Goal: Navigation & Orientation: Find specific page/section

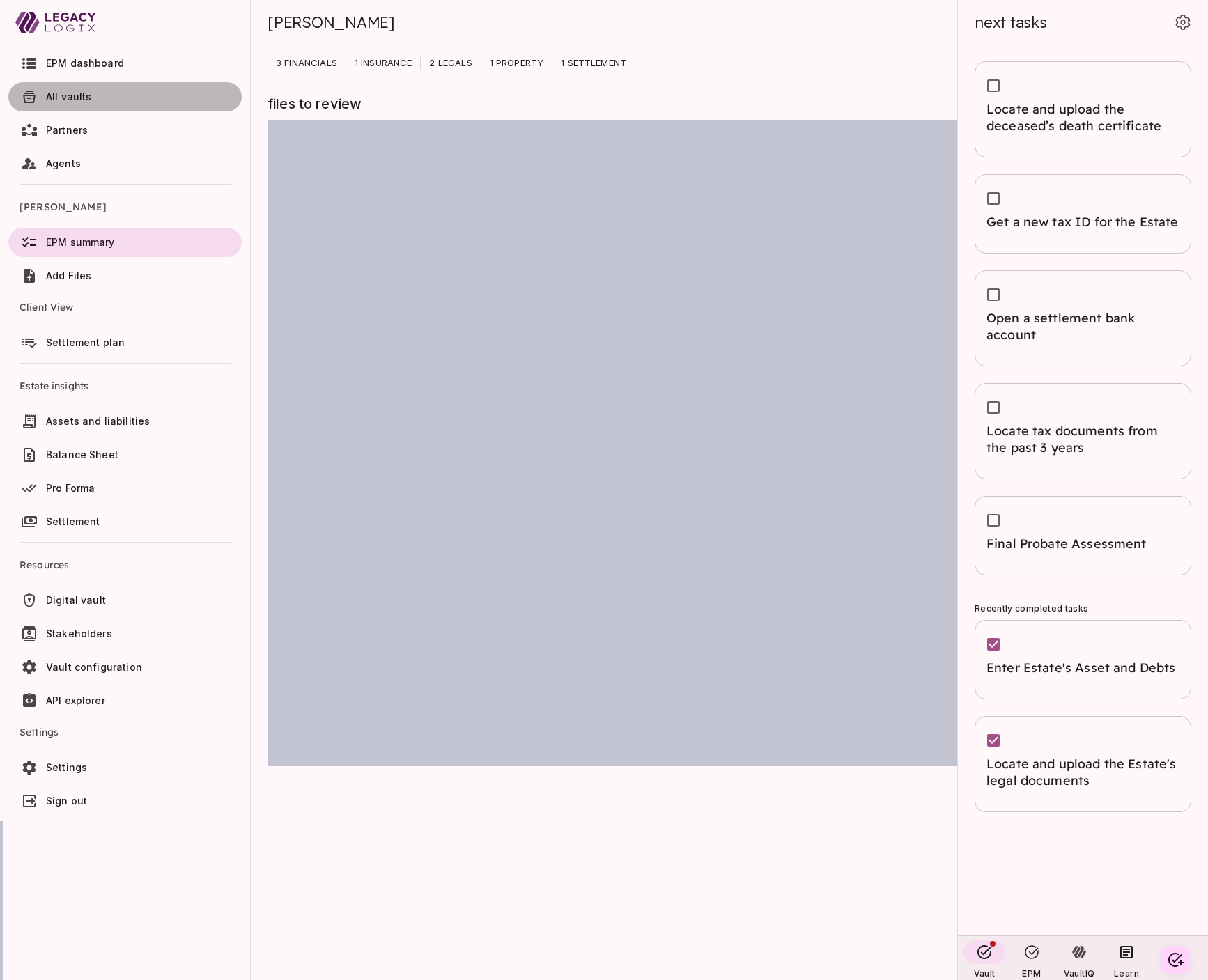
click at [134, 98] on span "All vaults" at bounding box center [140, 97] width 190 height 14
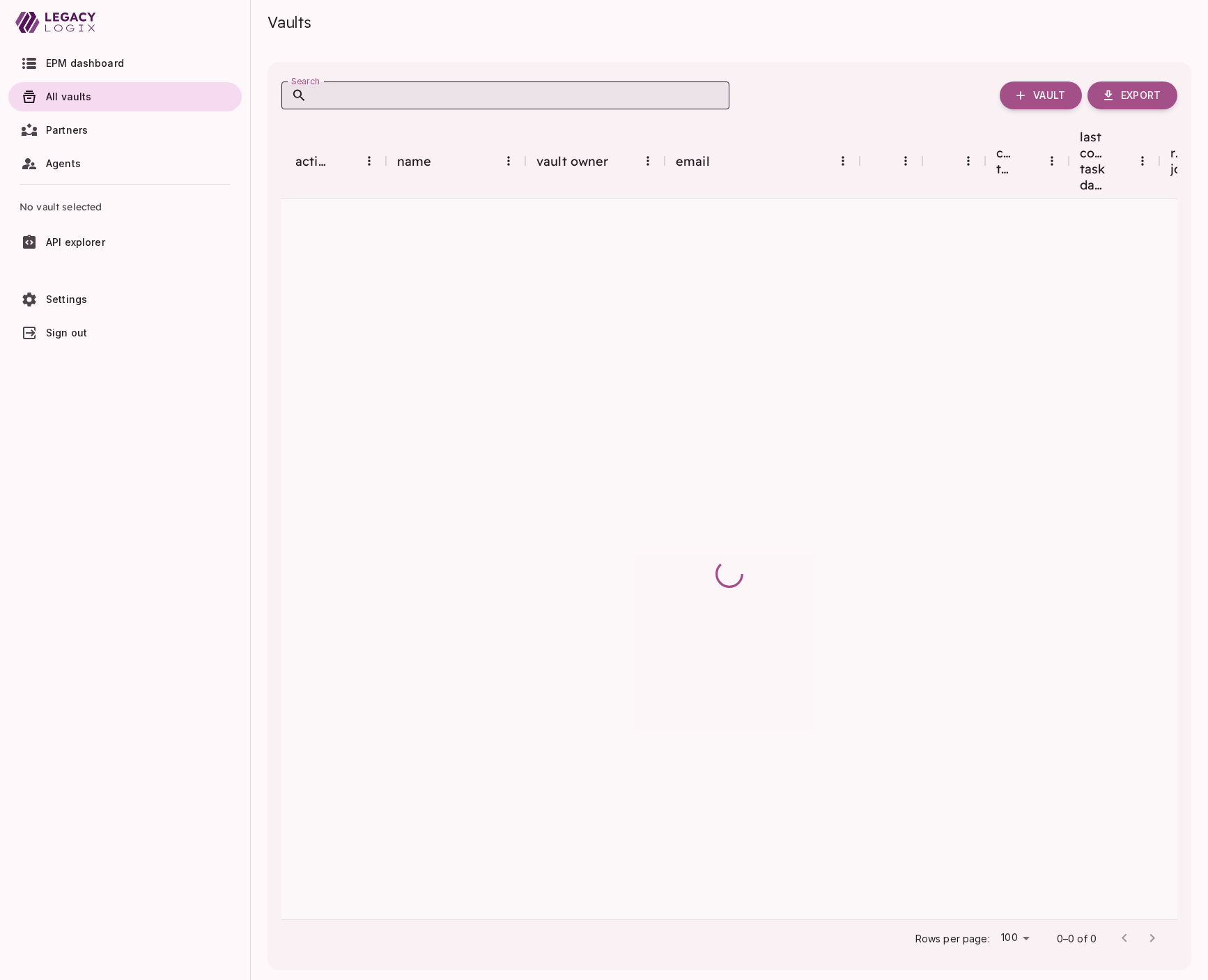
click at [363, 98] on input "Search" at bounding box center [518, 95] width 422 height 28
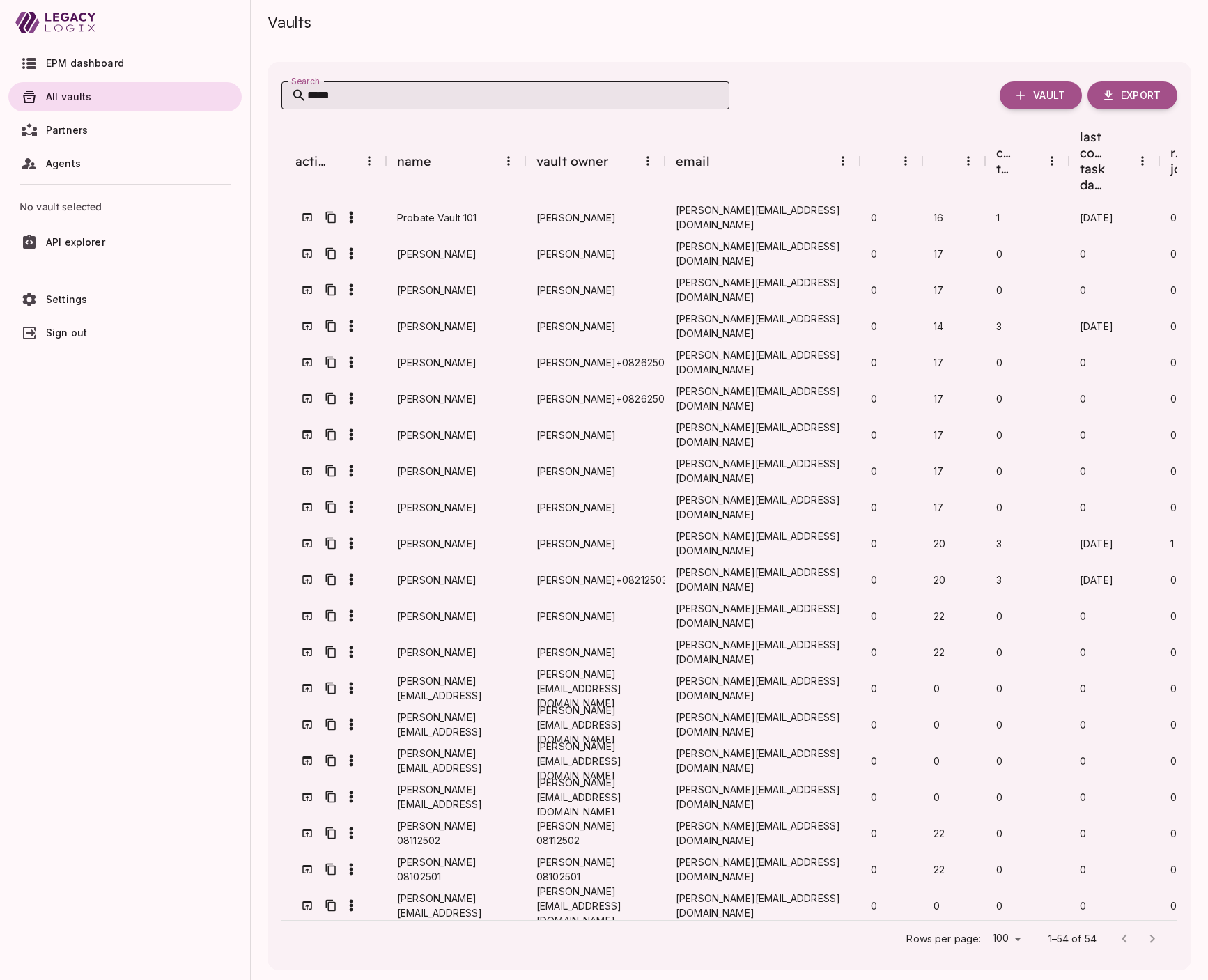
type input "******"
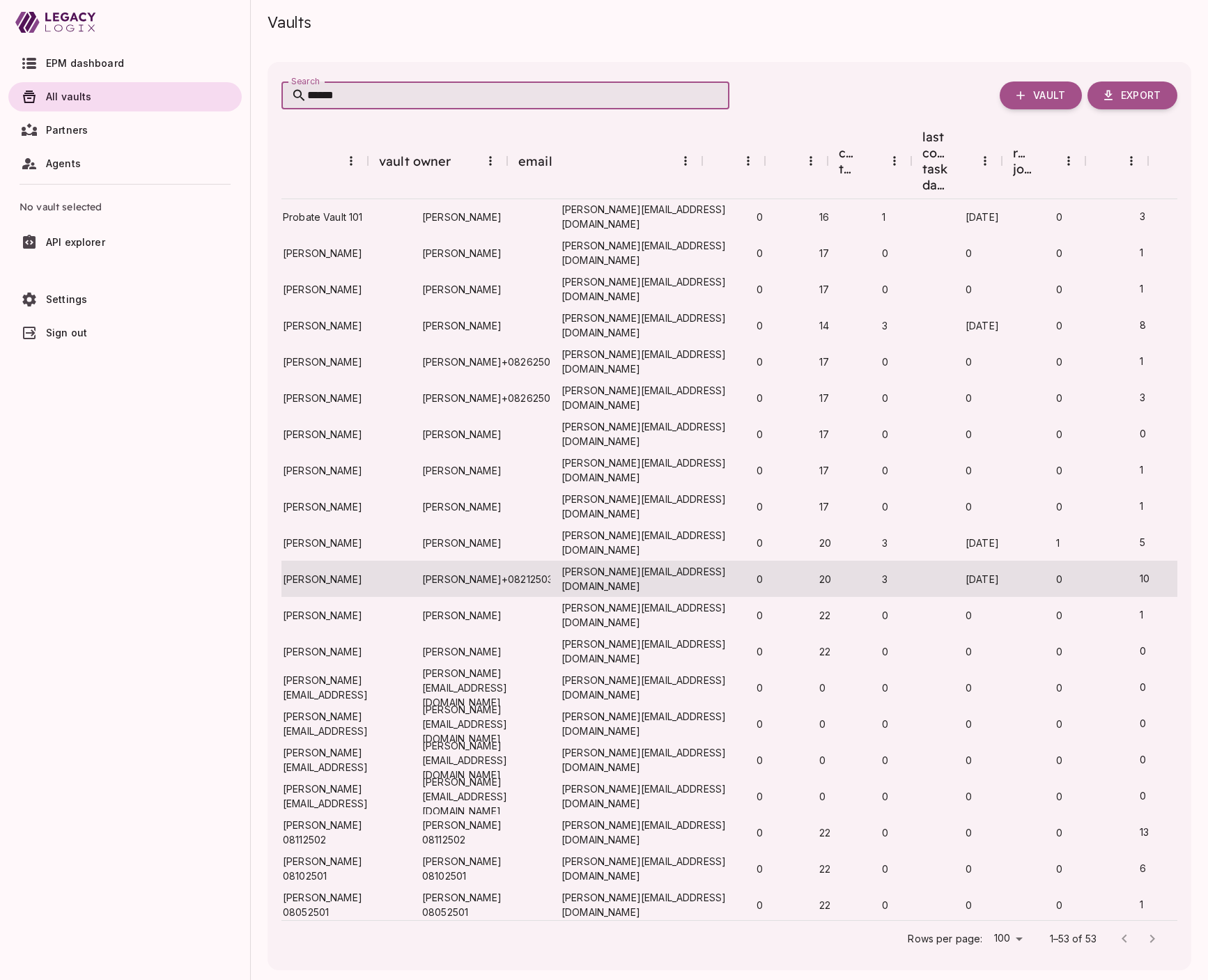
scroll to position [1, 0]
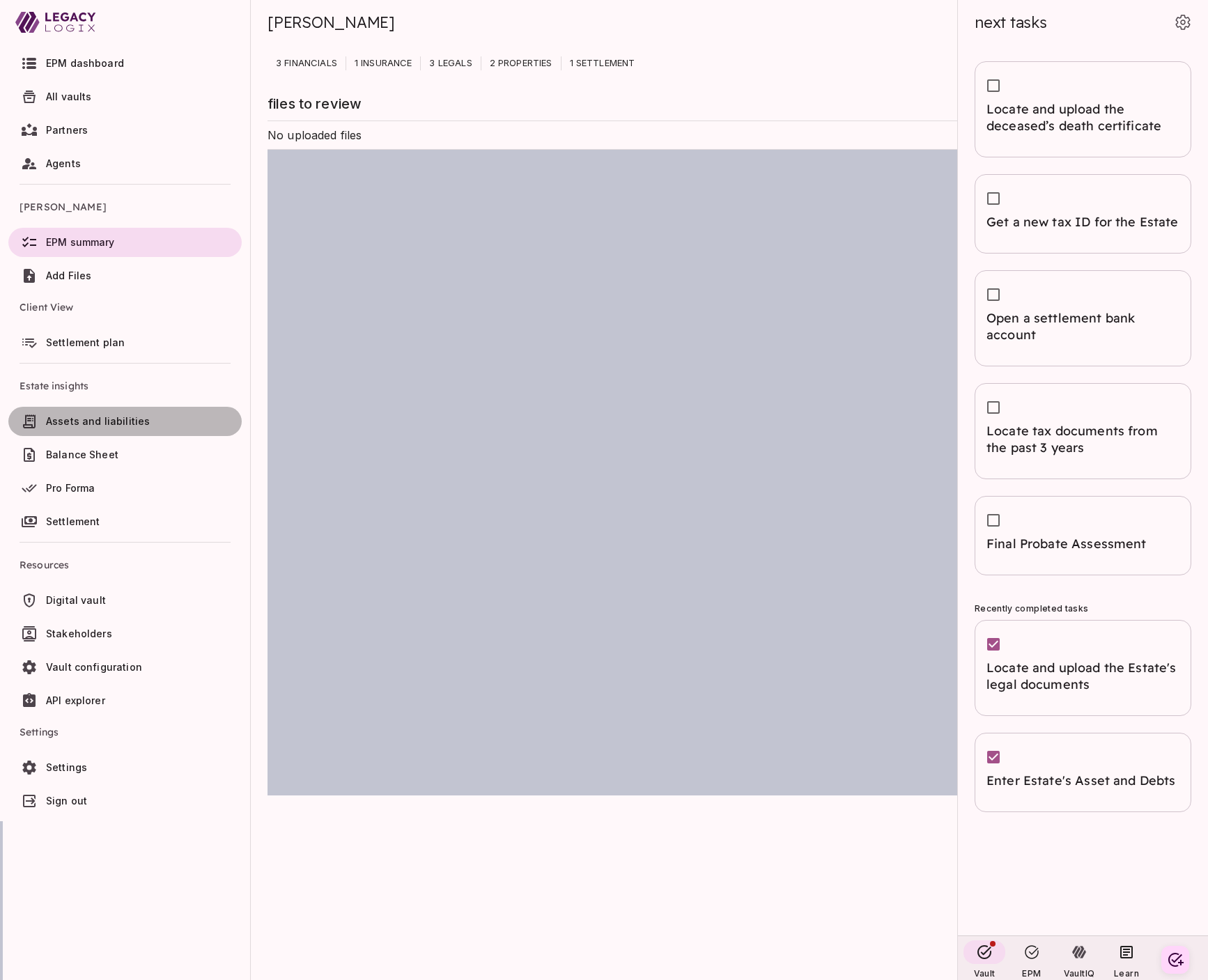
click at [117, 429] on link "Assets and liabilities" at bounding box center [125, 421] width 234 height 30
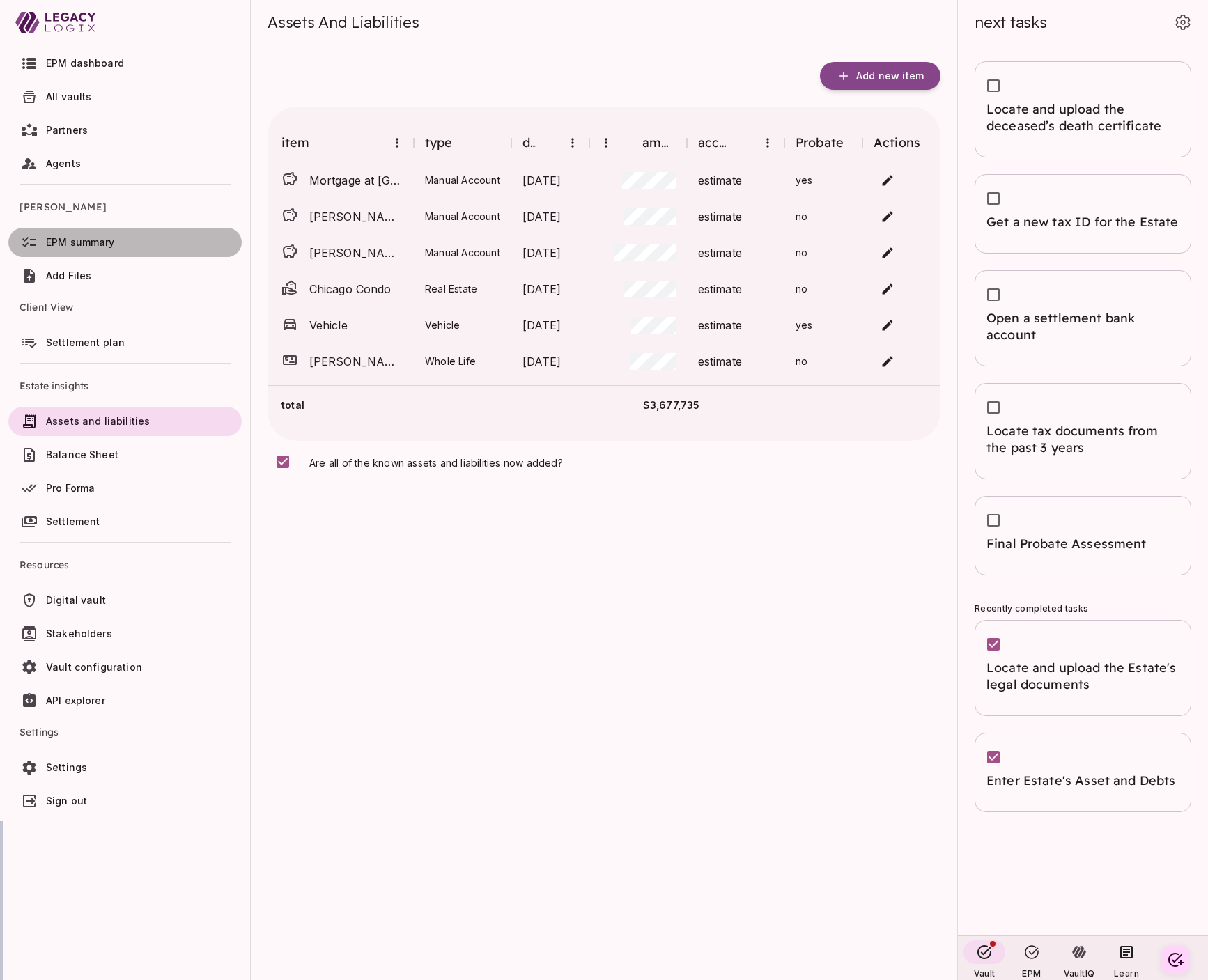
click at [98, 244] on span "EPM summary" at bounding box center [80, 242] width 69 height 12
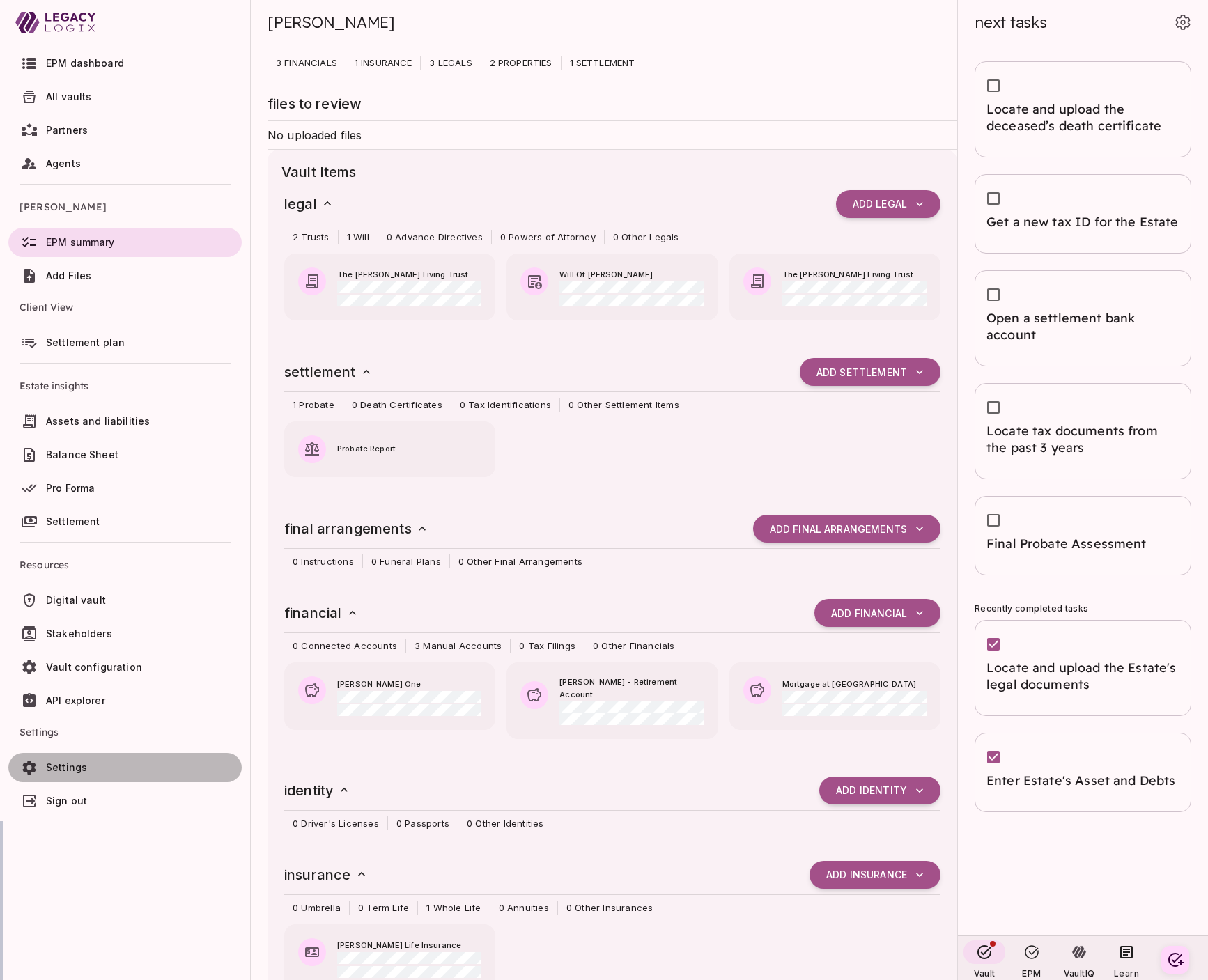
click at [59, 773] on span "Settings" at bounding box center [67, 767] width 41 height 12
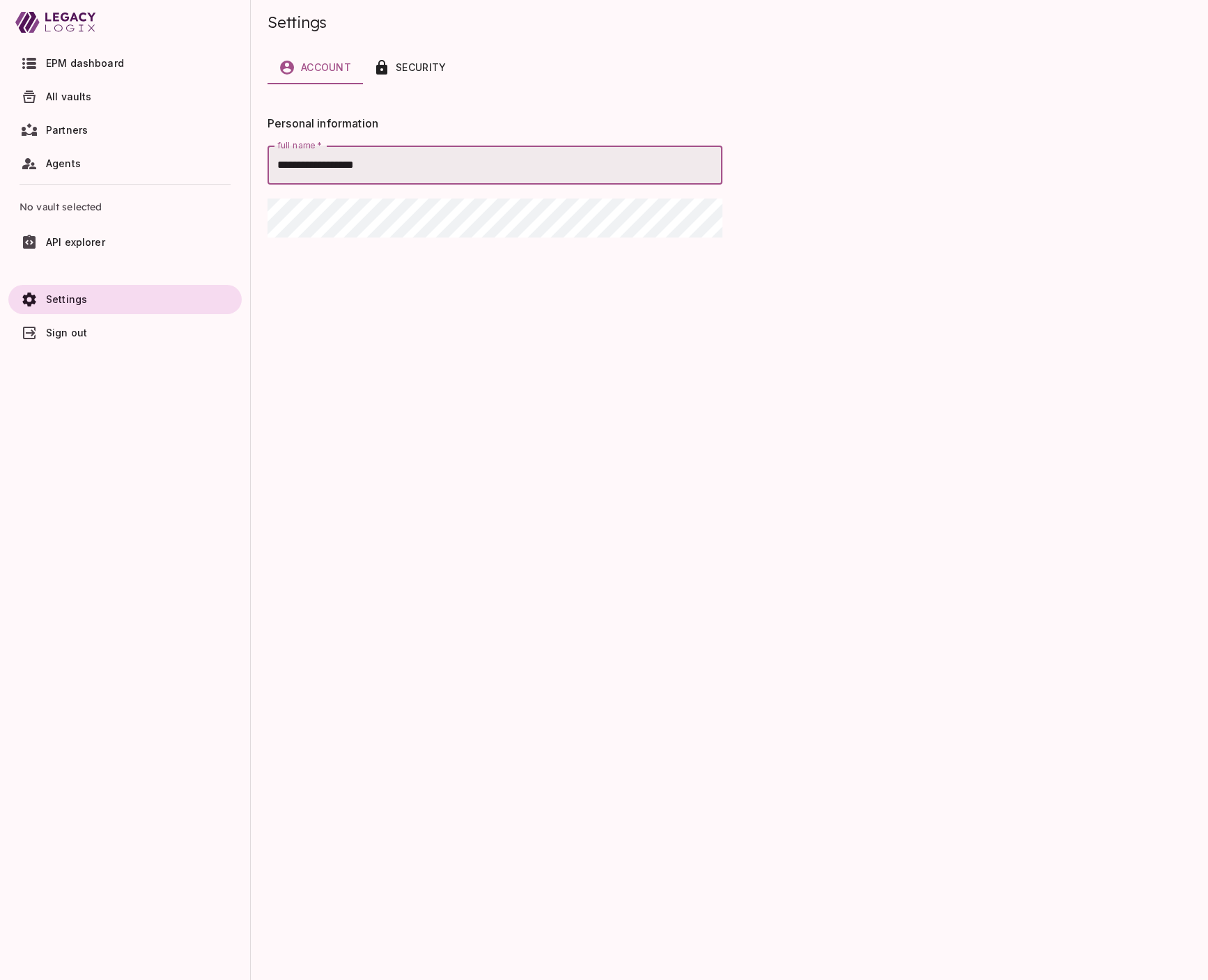
click at [82, 92] on span "All vaults" at bounding box center [69, 96] width 46 height 12
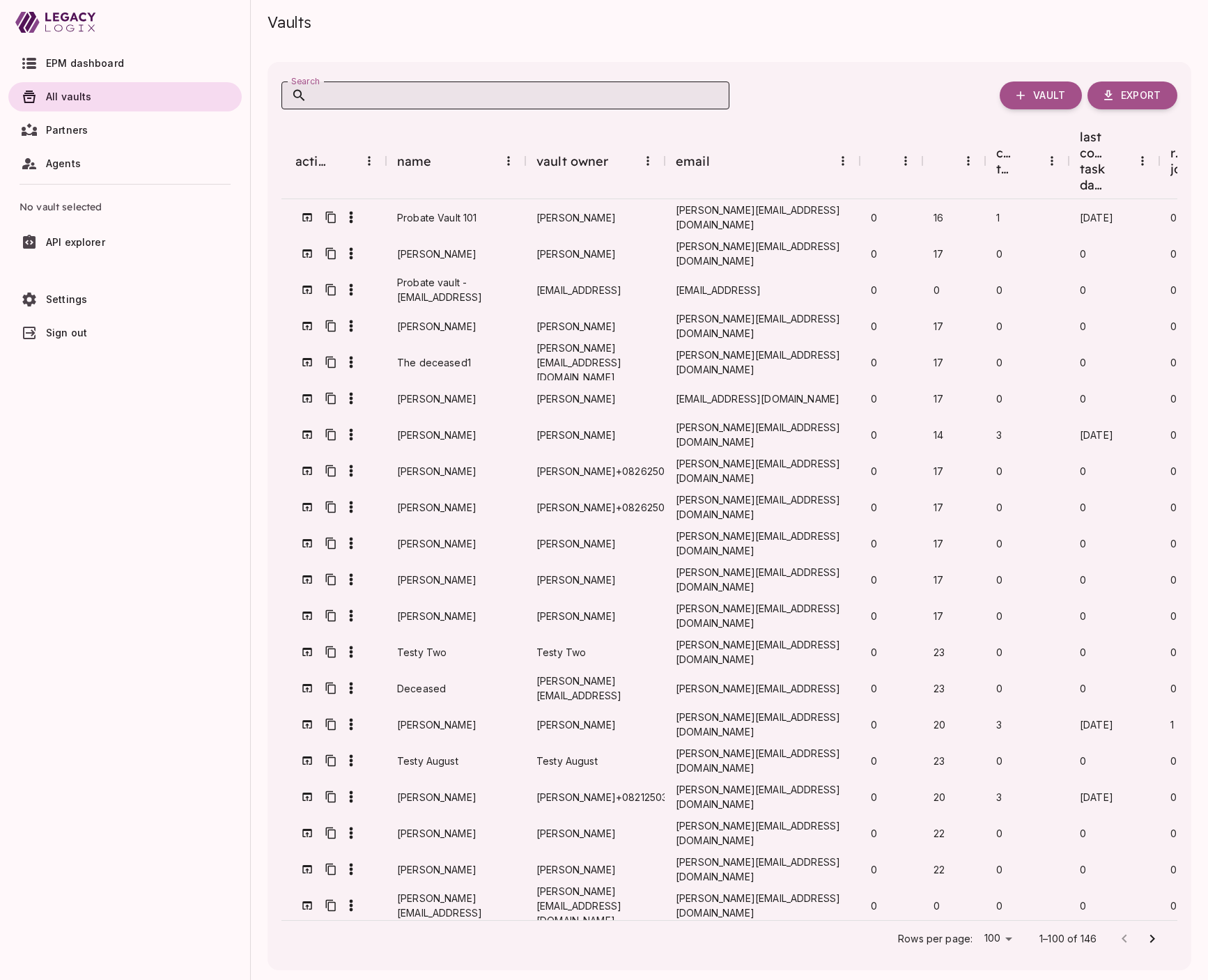
click at [372, 90] on input "Search" at bounding box center [518, 95] width 422 height 28
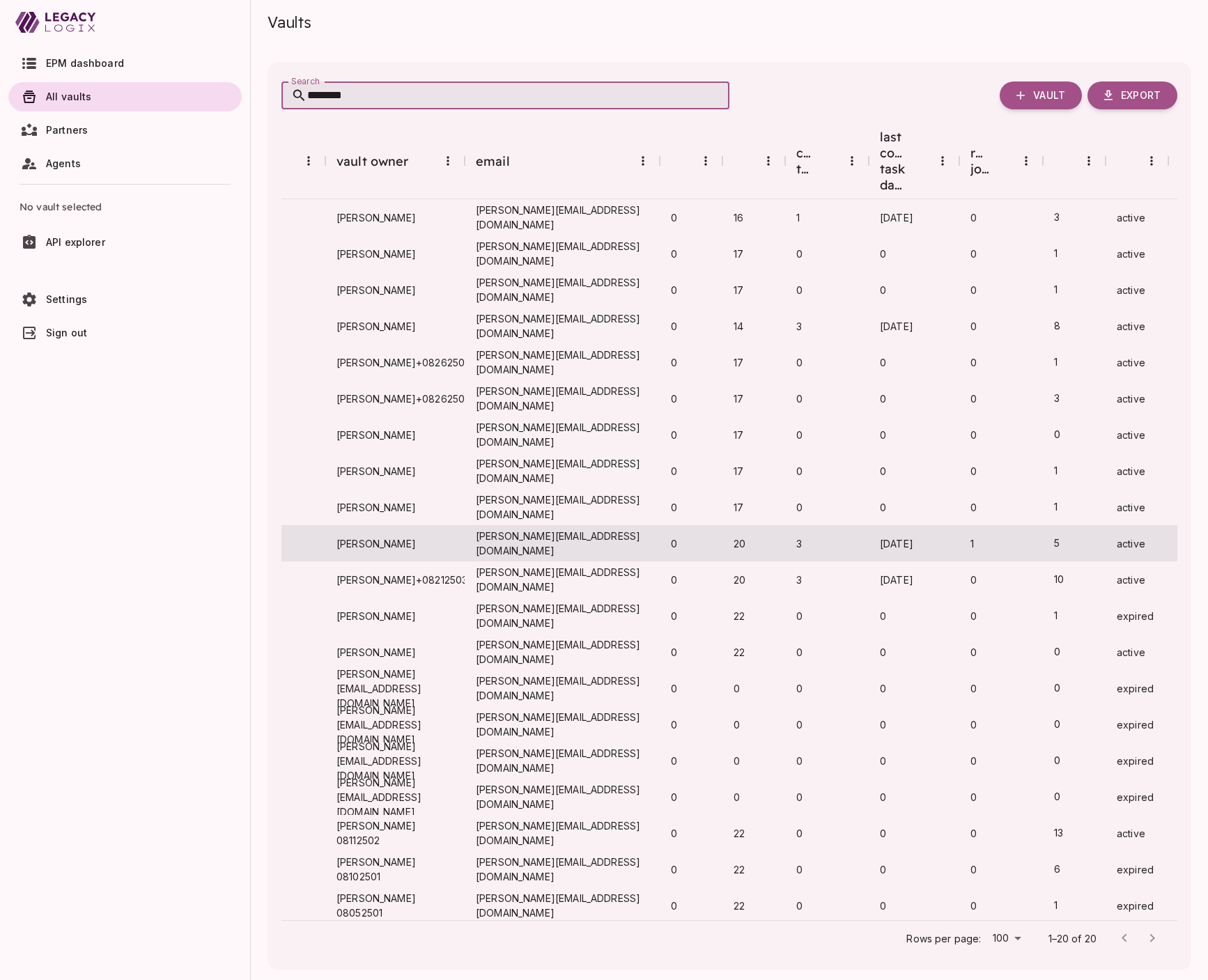
scroll to position [0, 202]
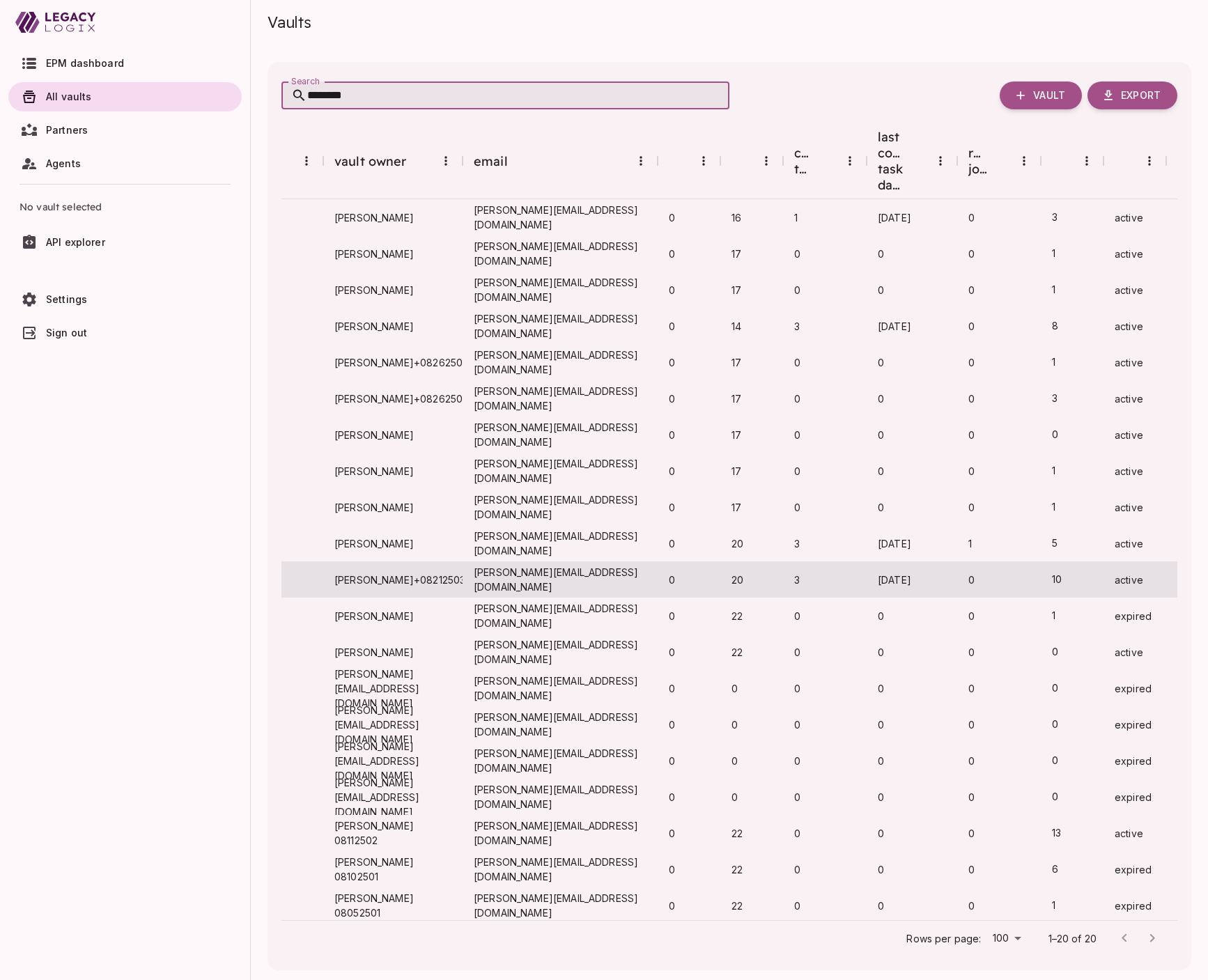
type input "********"
